Goal: Check status: Check status

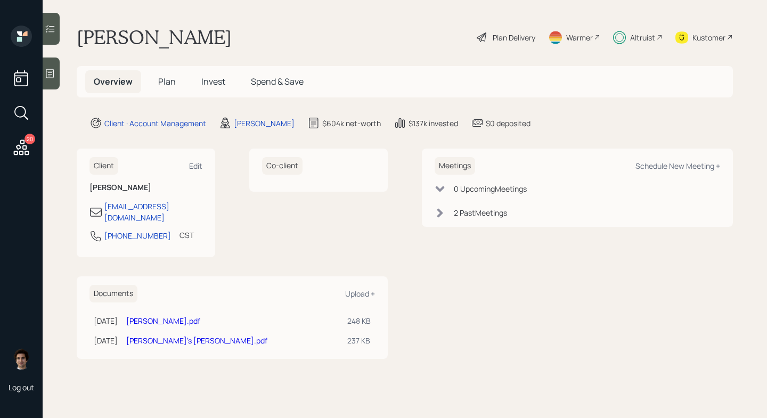
click at [223, 71] on h5 "Invest" at bounding box center [213, 81] width 41 height 23
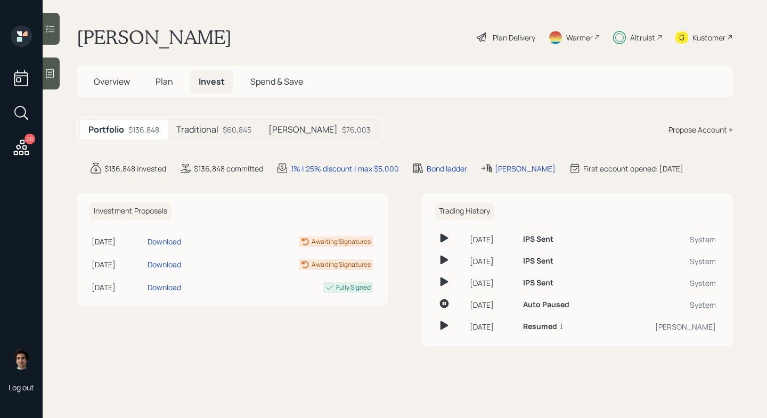
click at [225, 119] on div "Portfolio $136,848 Traditional $60,845 [PERSON_NAME] $76,003" at bounding box center [230, 130] width 306 height 26
click at [210, 112] on main "[PERSON_NAME] Plan Delivery Warmer Altruist Kustomer Overview Plan Invest Spend…" at bounding box center [405, 209] width 724 height 418
click at [226, 135] on div "$60,845" at bounding box center [237, 129] width 29 height 11
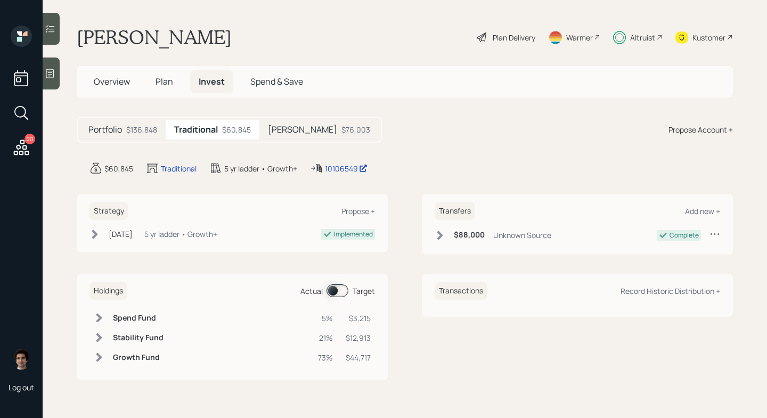
click at [365, 156] on main "[PERSON_NAME] Plan Delivery Warmer Altruist Kustomer Overview Plan Invest Spend…" at bounding box center [405, 209] width 724 height 418
click at [353, 167] on div "10106549" at bounding box center [346, 168] width 43 height 11
